Goal: Transaction & Acquisition: Purchase product/service

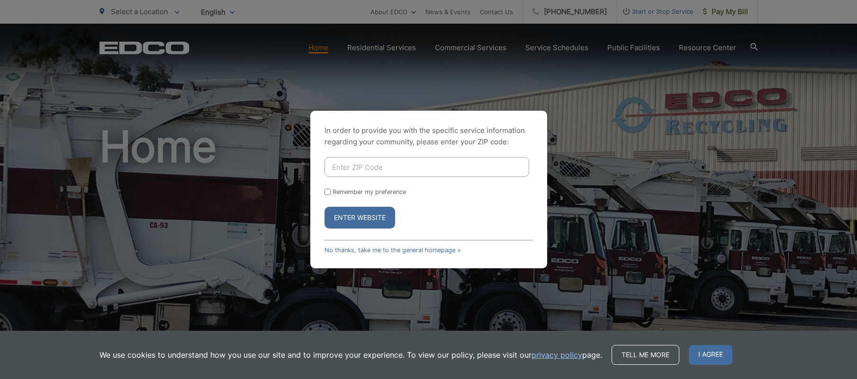
click at [403, 171] on input "Enter ZIP Code" at bounding box center [426, 167] width 205 height 20
drag, startPoint x: 366, startPoint y: 164, endPoint x: 270, endPoint y: 165, distance: 96.2
click at [324, 164] on input "92122" at bounding box center [426, 167] width 205 height 20
type input "92115"
click at [352, 219] on button "Enter Website" at bounding box center [359, 218] width 71 height 22
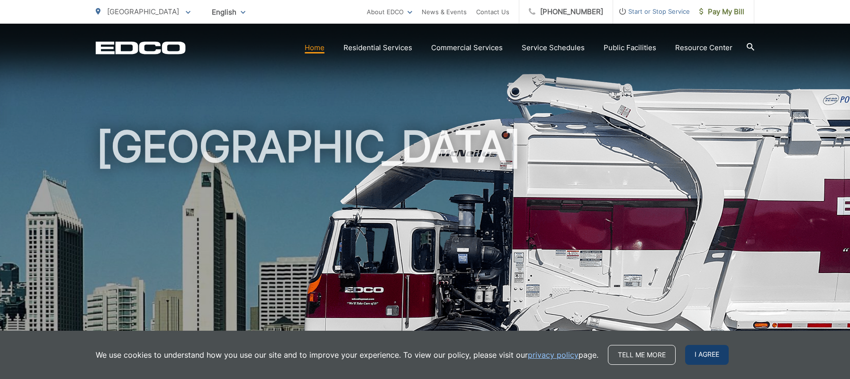
click at [723, 356] on span "I agree" at bounding box center [707, 355] width 44 height 20
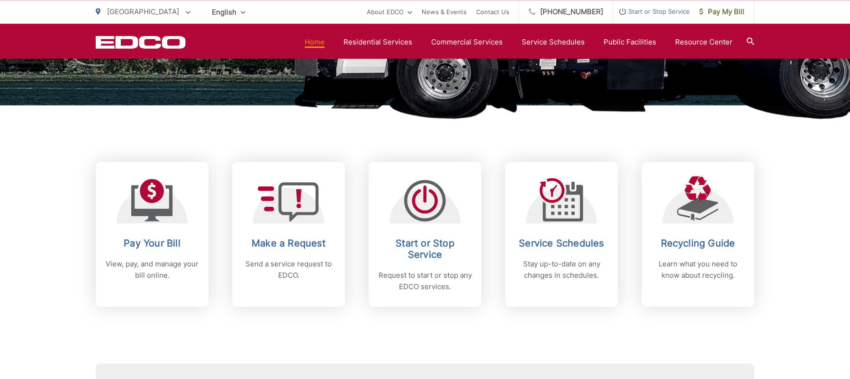
scroll to position [311, 0]
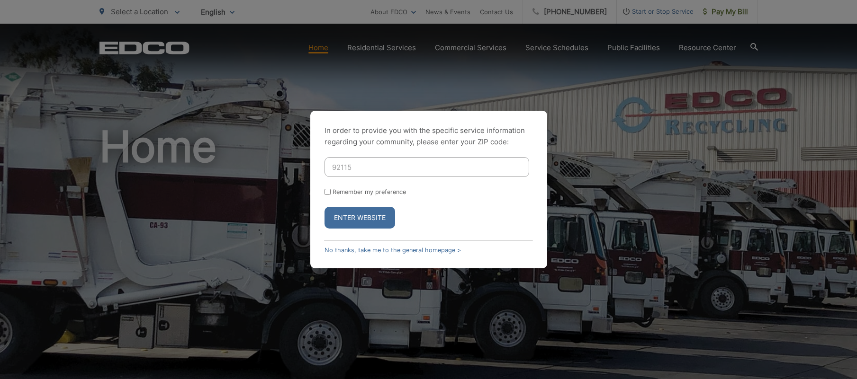
type input "92115"
click at [324, 207] on button "Enter Website" at bounding box center [359, 218] width 71 height 22
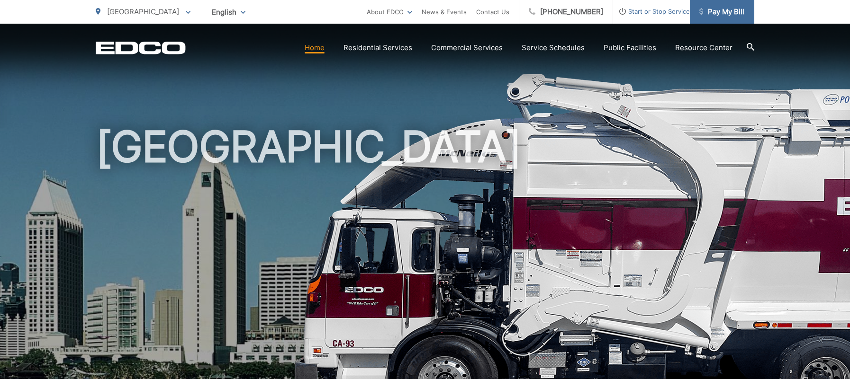
click at [721, 10] on span "Pay My Bill" at bounding box center [721, 11] width 45 height 11
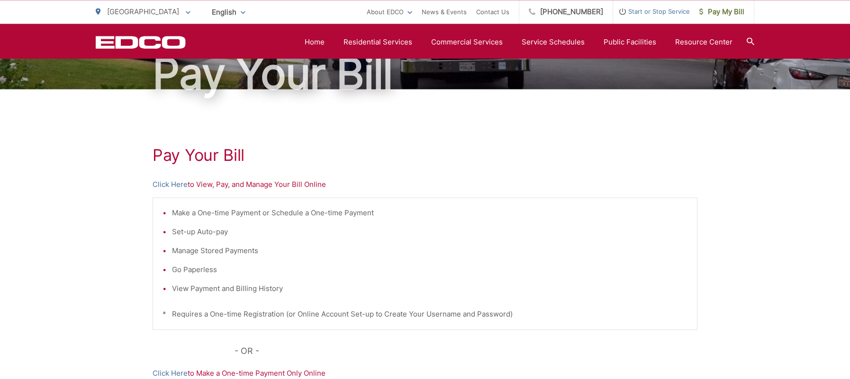
scroll to position [83, 0]
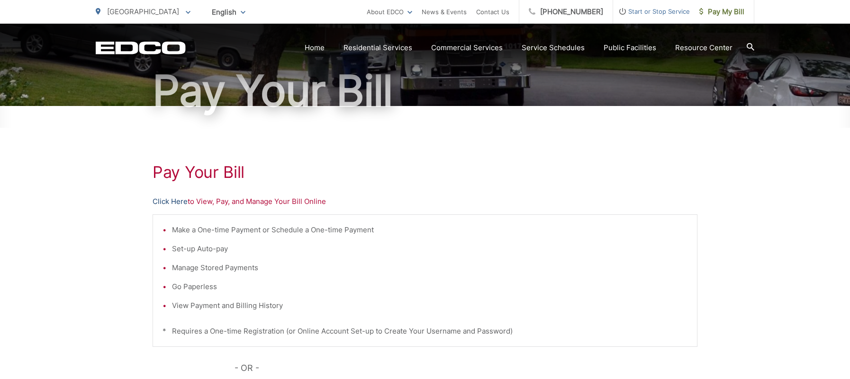
click at [179, 199] on link "Click Here" at bounding box center [170, 201] width 35 height 11
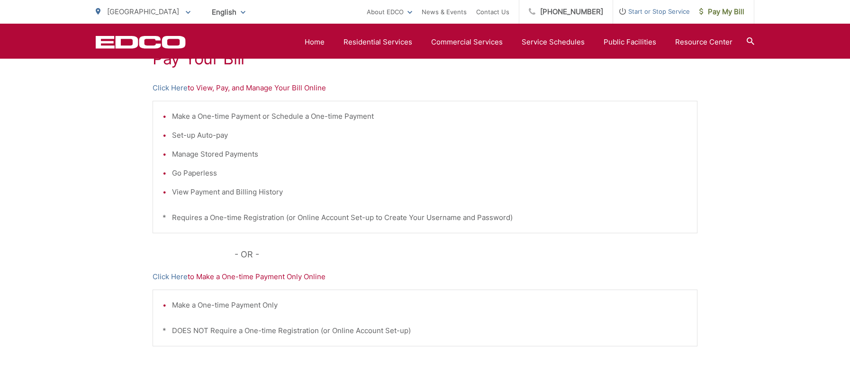
scroll to position [68, 0]
